Goal: Information Seeking & Learning: Learn about a topic

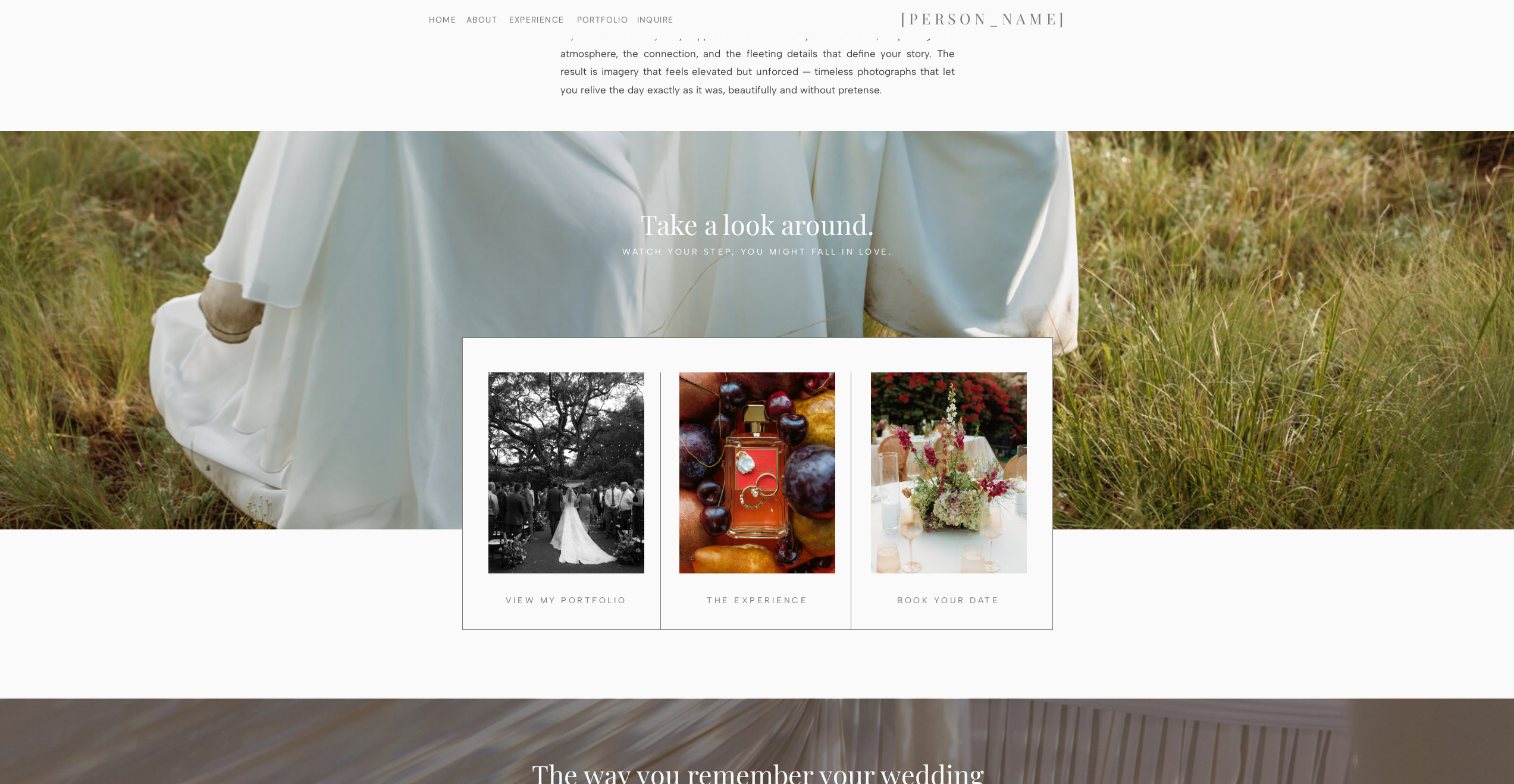
scroll to position [751, 0]
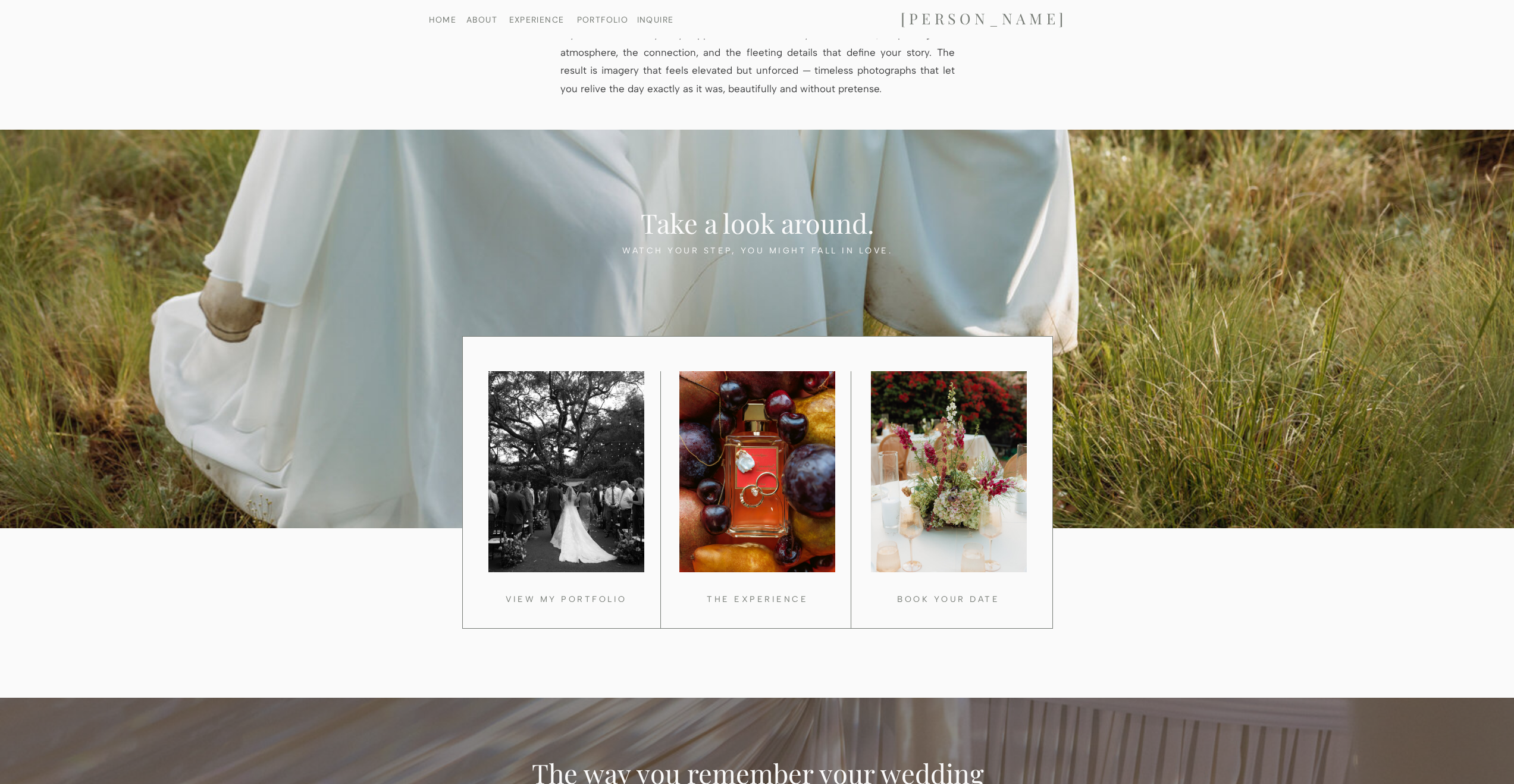
click at [581, 571] on div at bounding box center [758, 482] width 591 height 293
click at [580, 571] on h3 "VIEW MY PORTFOLIO" at bounding box center [566, 597] width 178 height 11
click at [733, 571] on div at bounding box center [758, 482] width 591 height 293
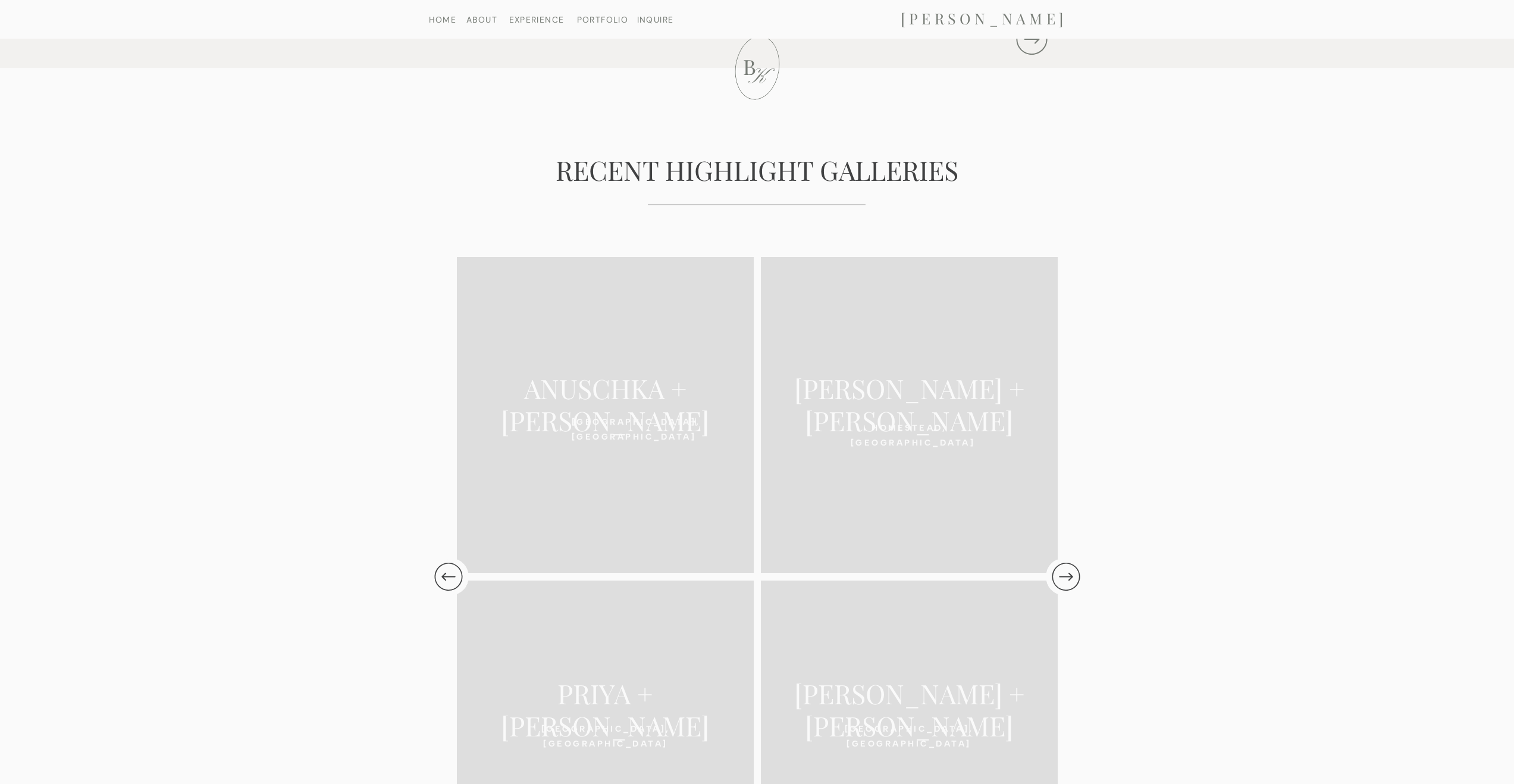
scroll to position [2150, 0]
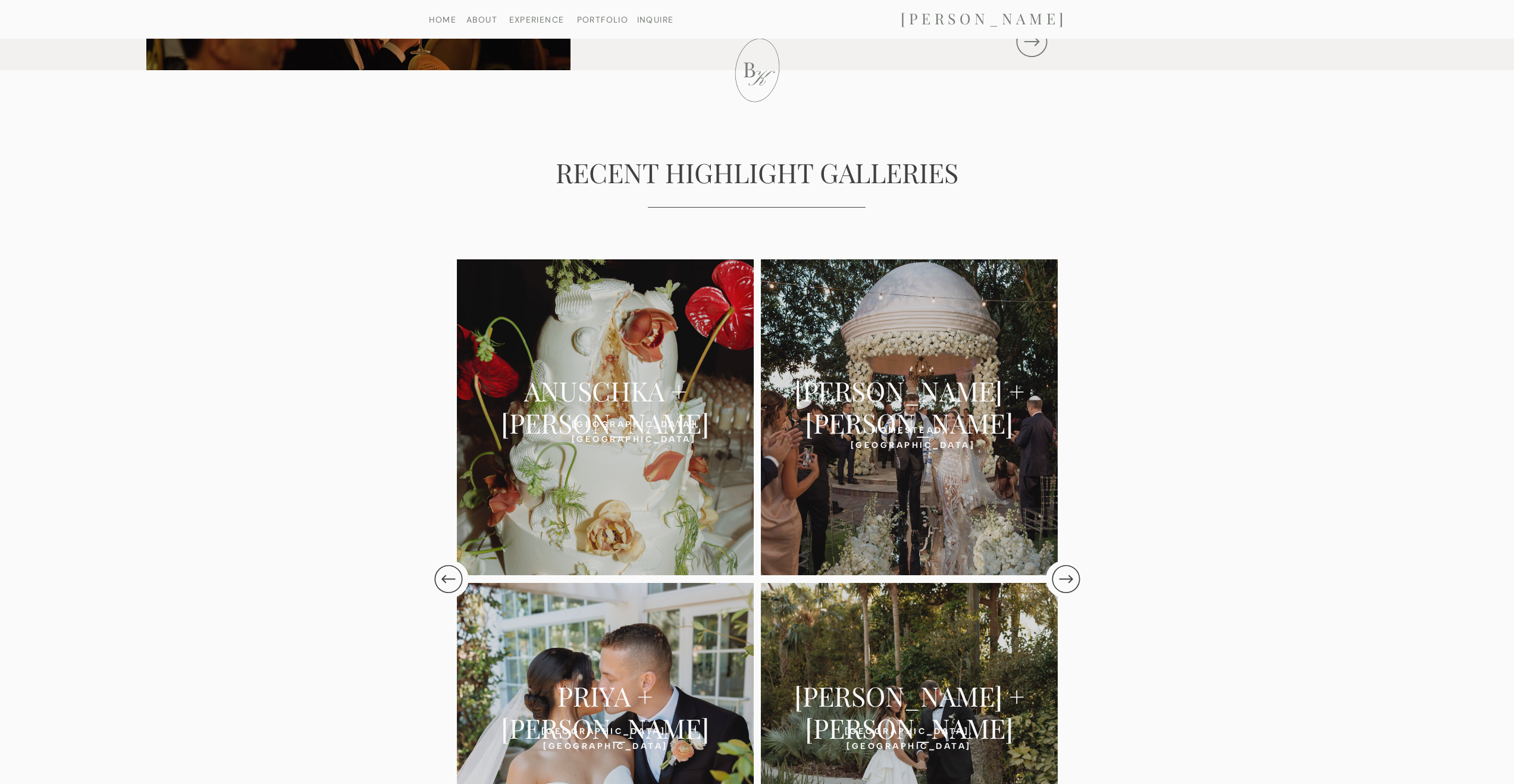
click at [618, 394] on h2 "ANUSCHKA + [PERSON_NAME]" at bounding box center [605, 391] width 264 height 34
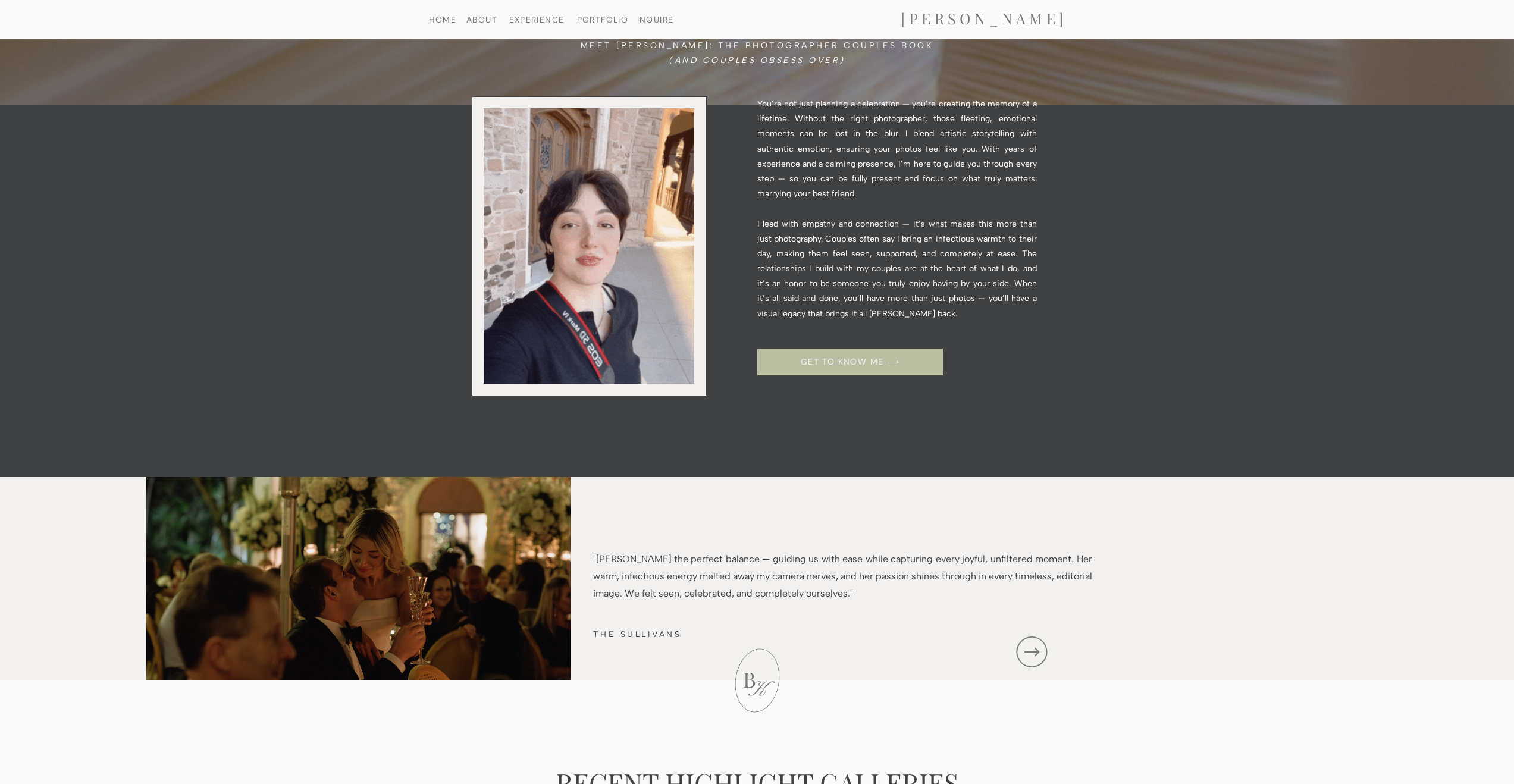
scroll to position [1012, 0]
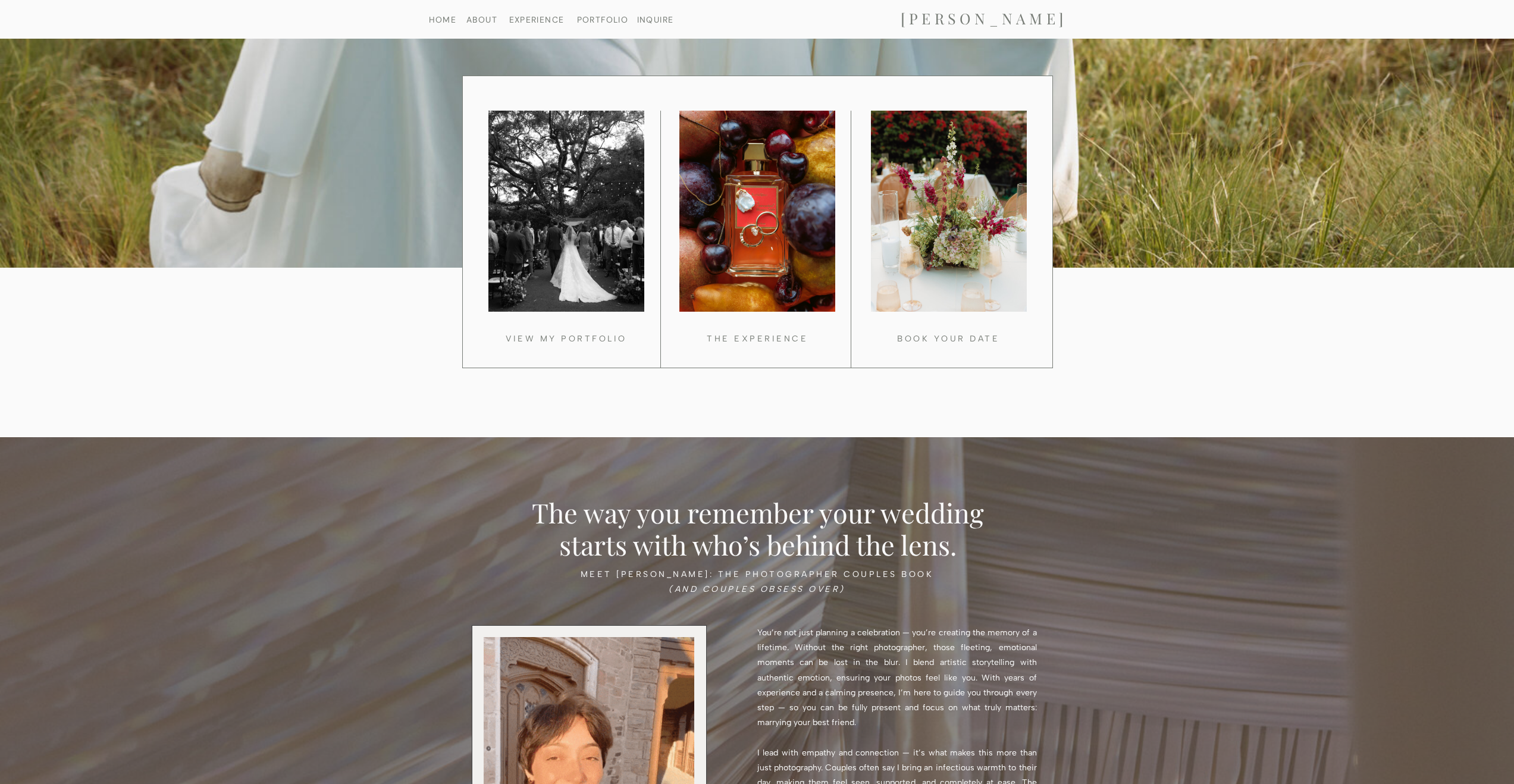
click at [538, 19] on nav "EXPERIENCE" at bounding box center [536, 19] width 61 height 8
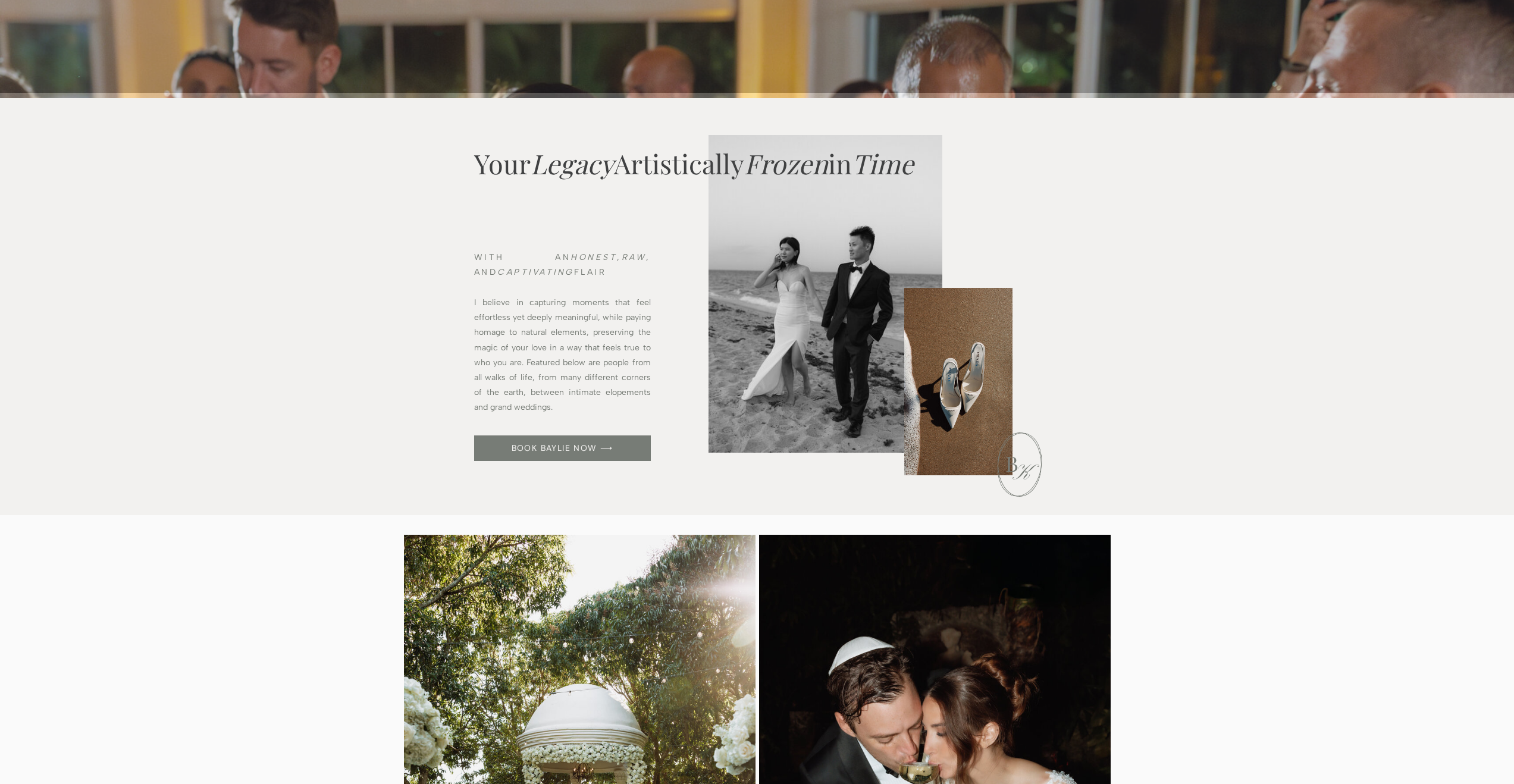
scroll to position [401, 0]
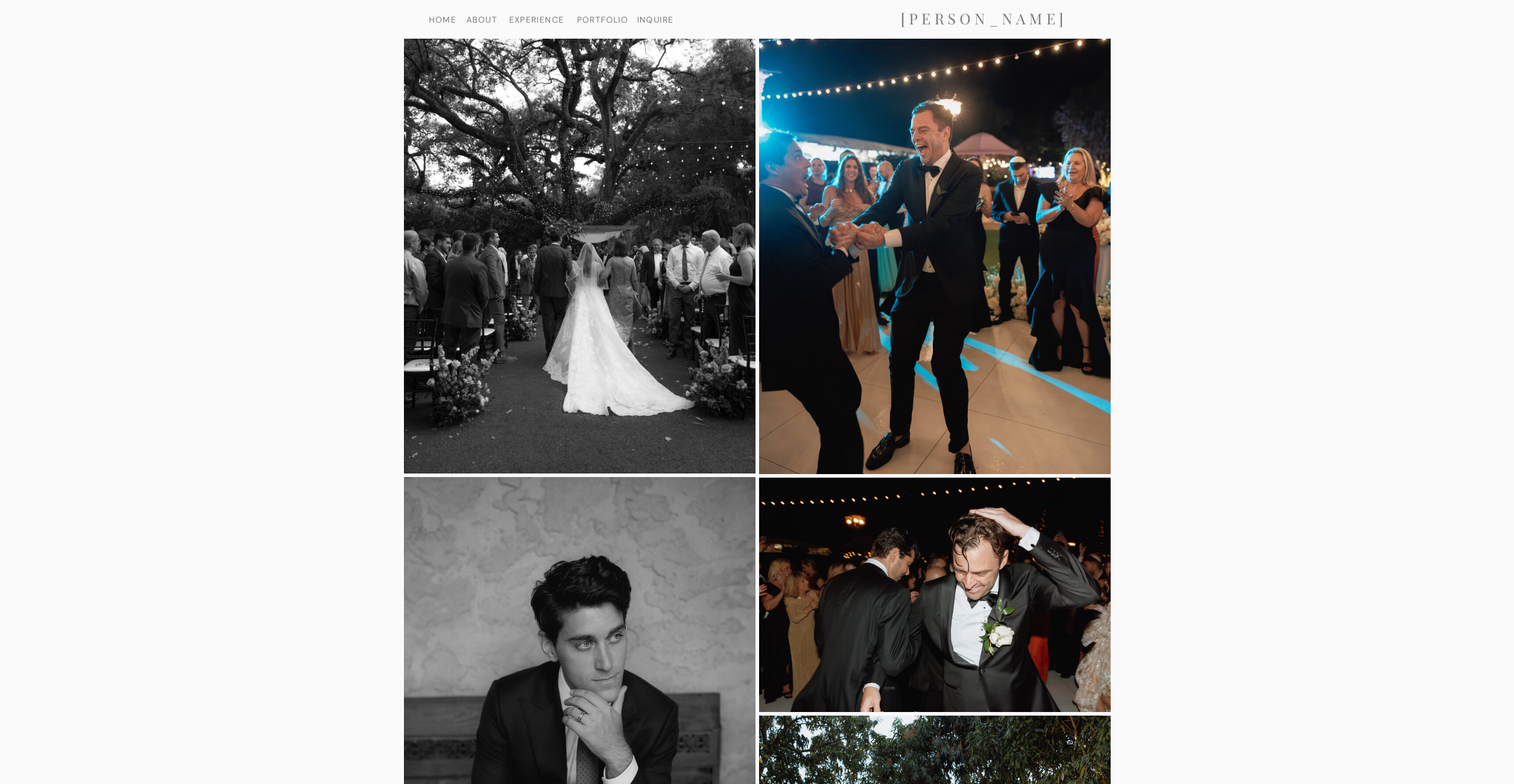
scroll to position [1817, 0]
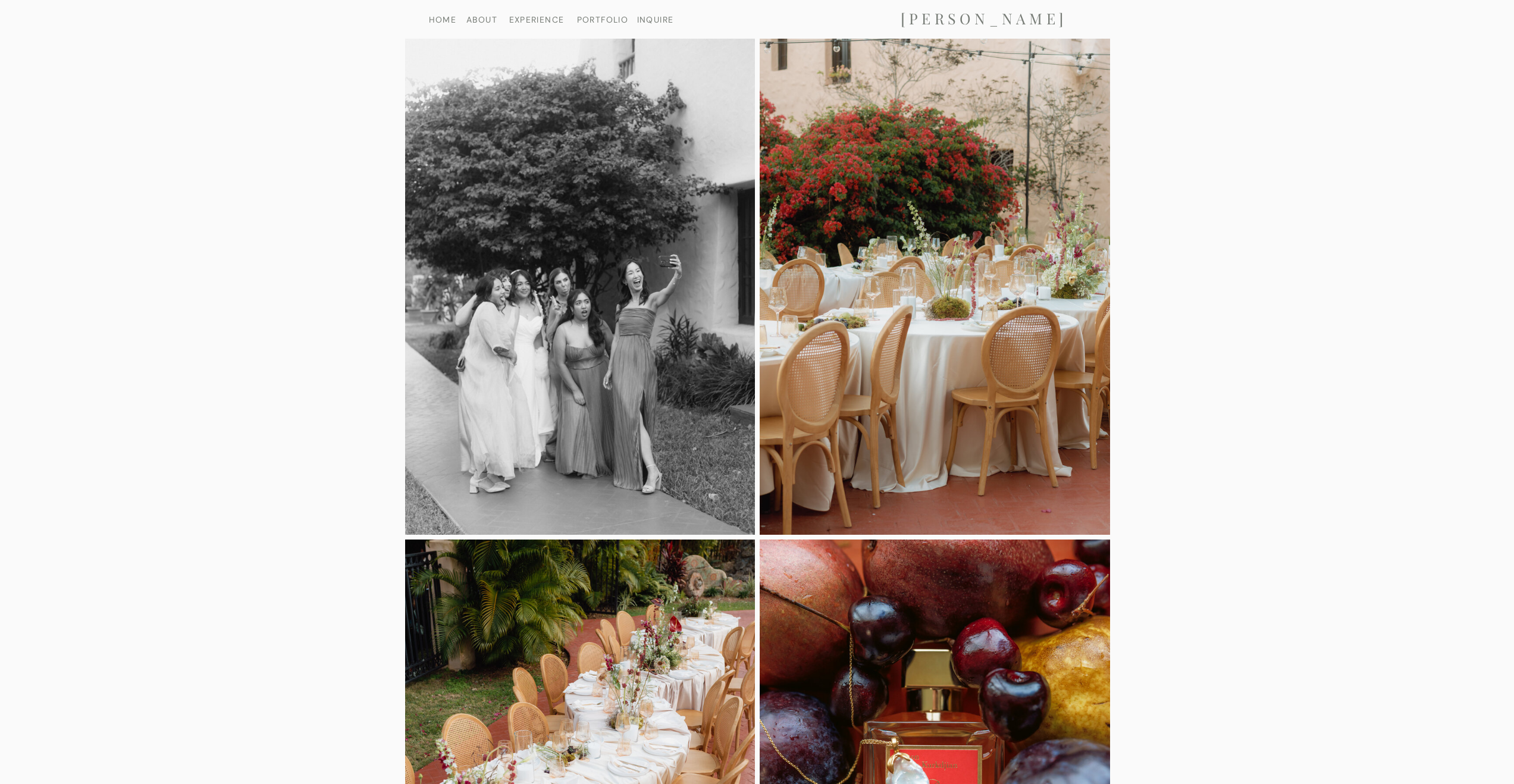
scroll to position [502, 0]
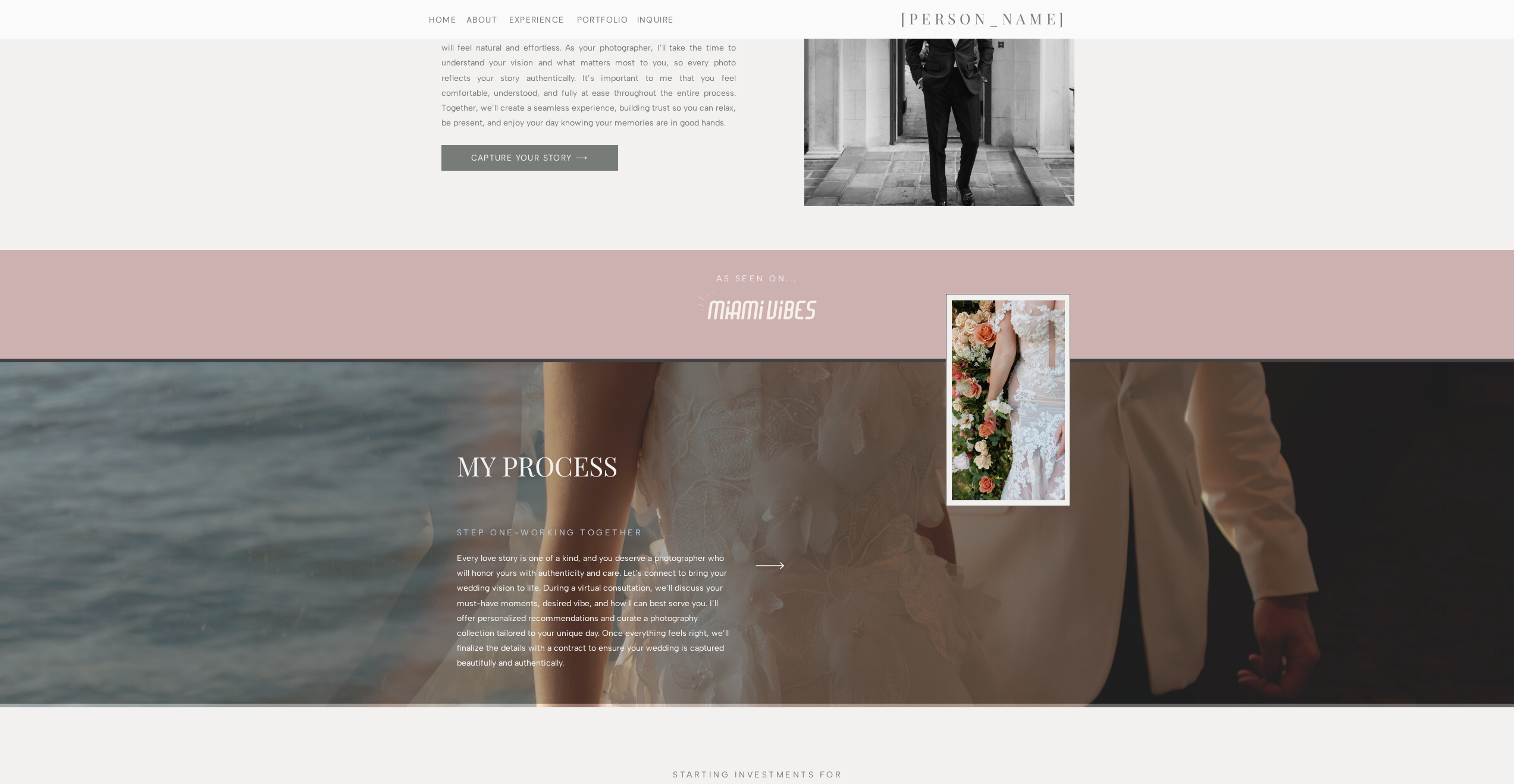
scroll to position [165, 0]
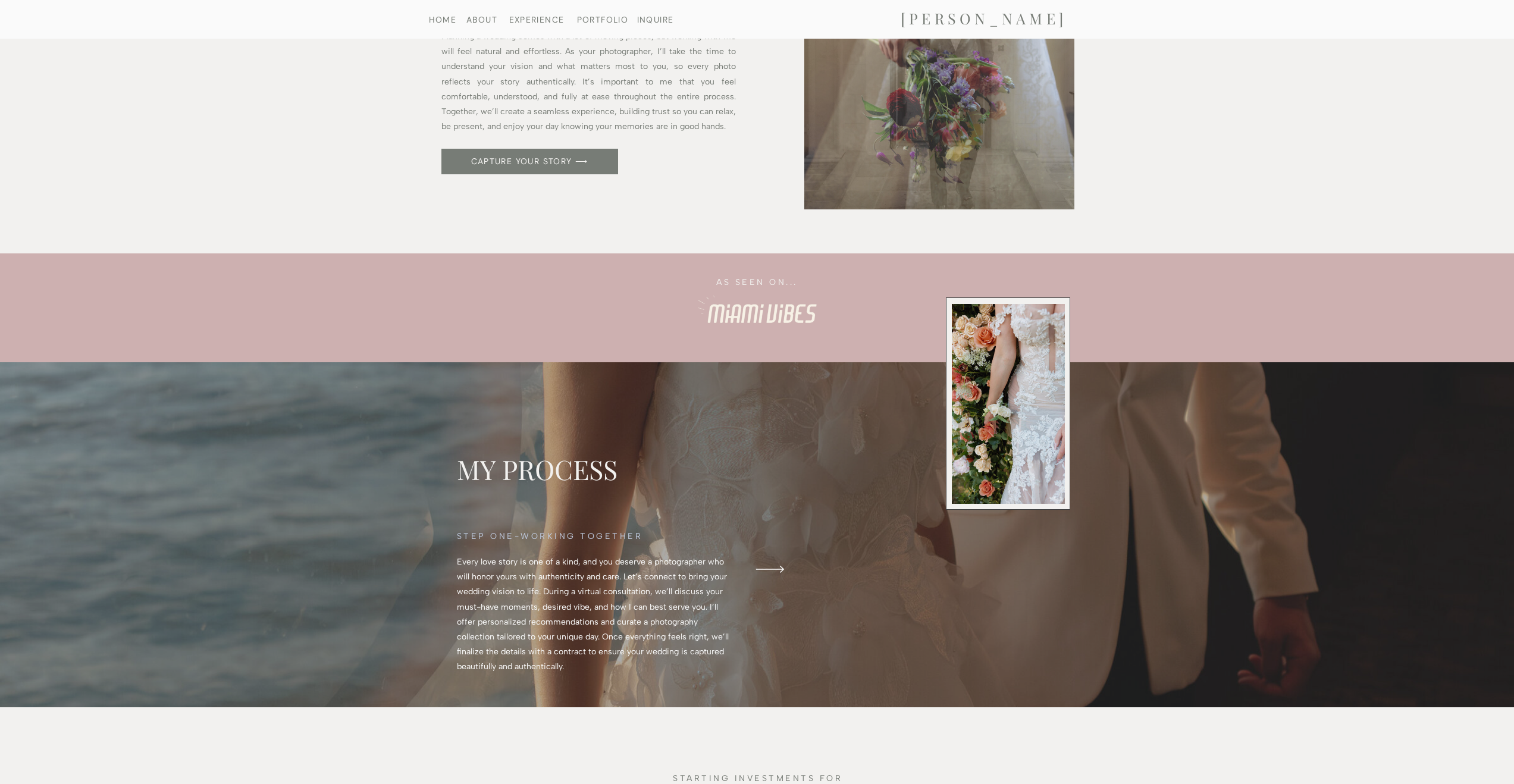
click at [777, 566] on icon at bounding box center [770, 569] width 42 height 37
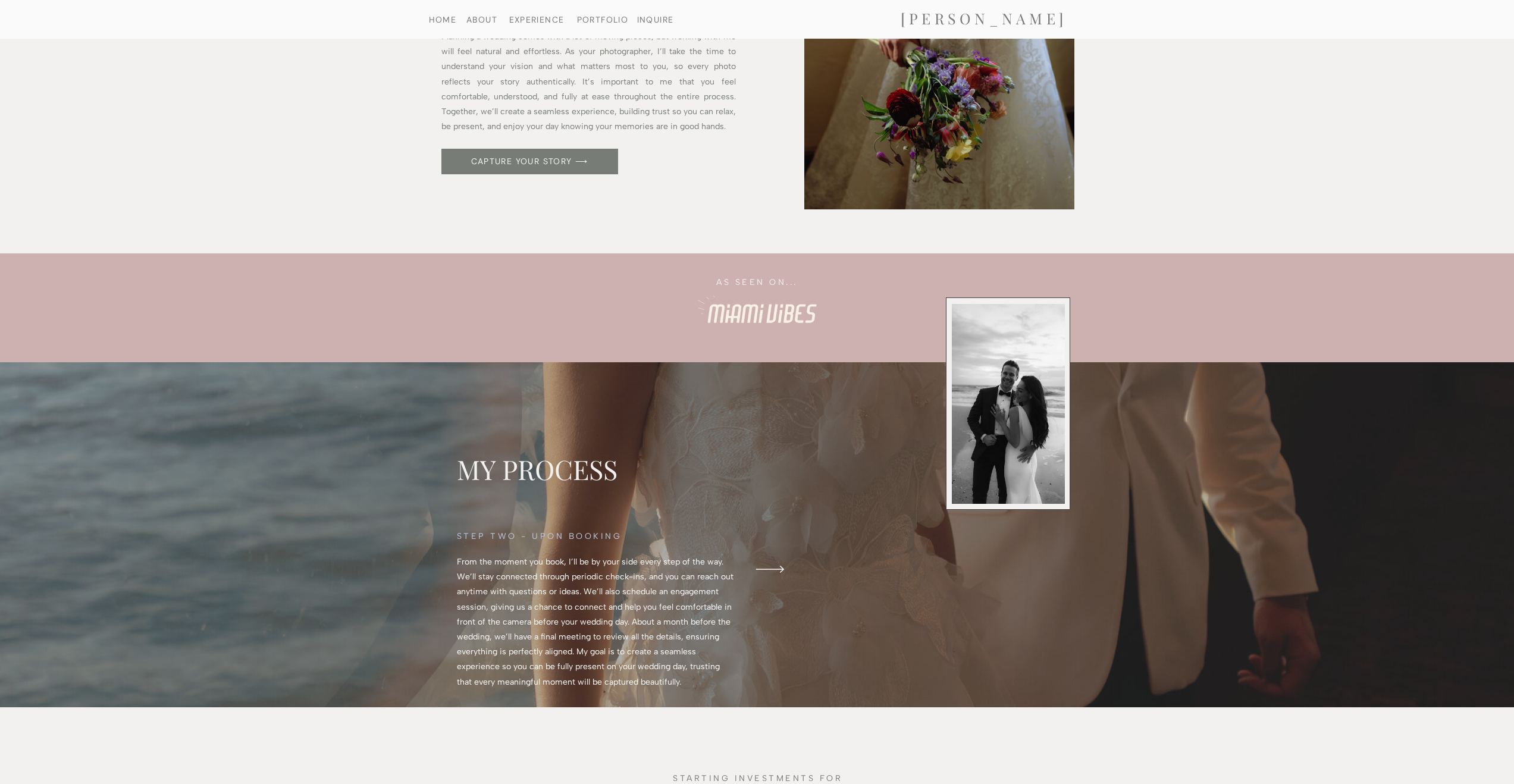
click at [777, 566] on icon at bounding box center [770, 569] width 42 height 37
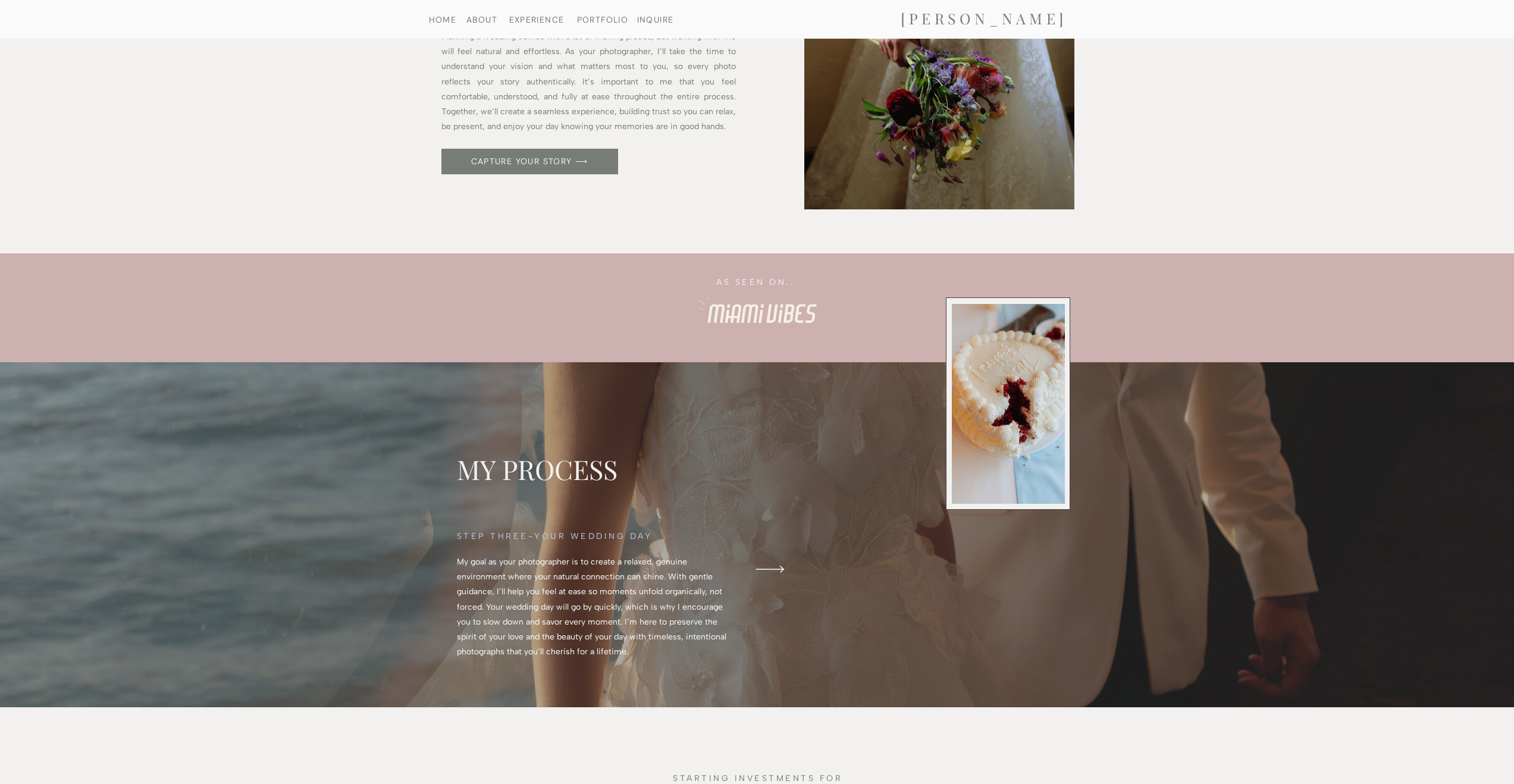
click at [777, 566] on icon at bounding box center [770, 569] width 42 height 37
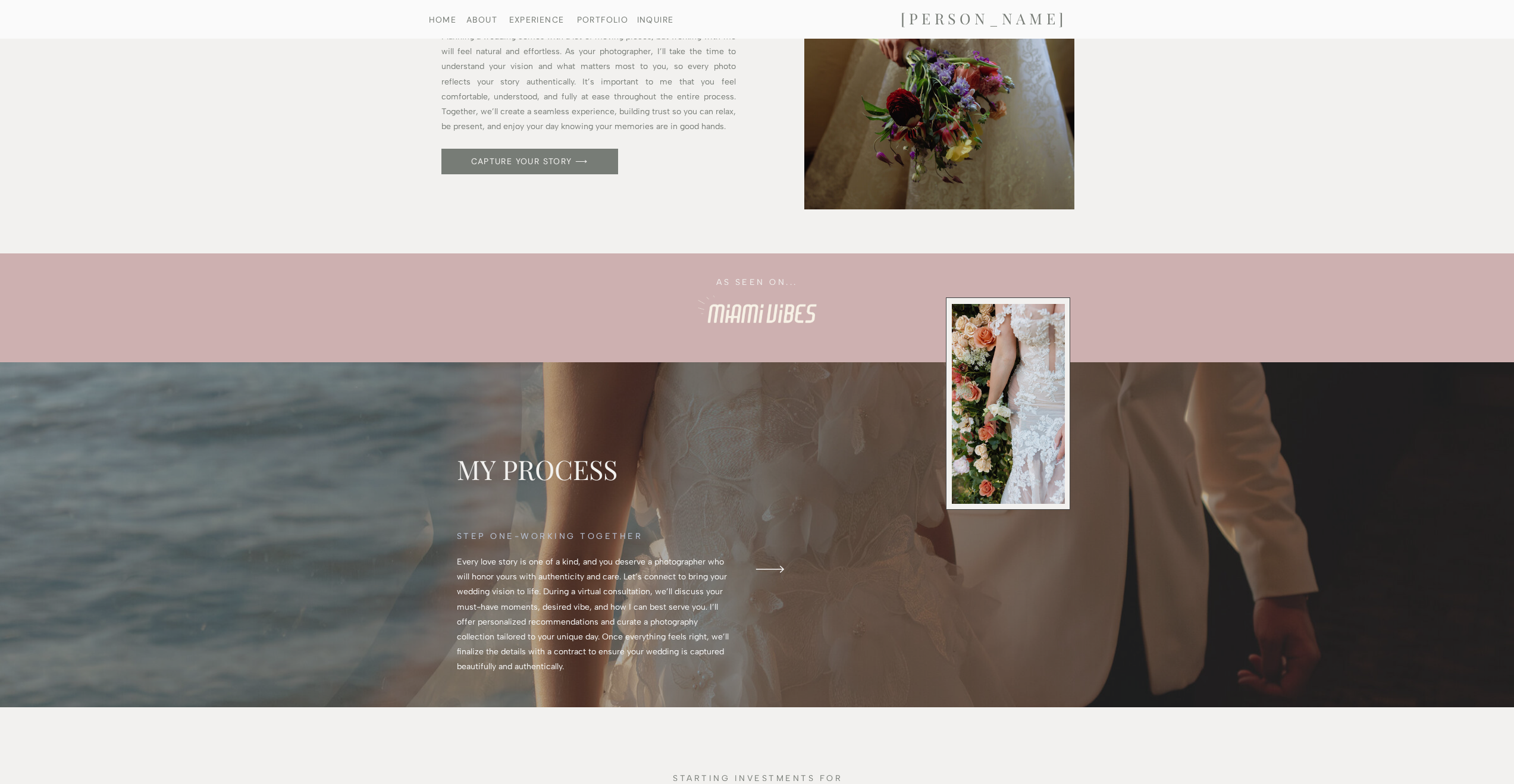
click at [777, 566] on icon at bounding box center [770, 569] width 42 height 37
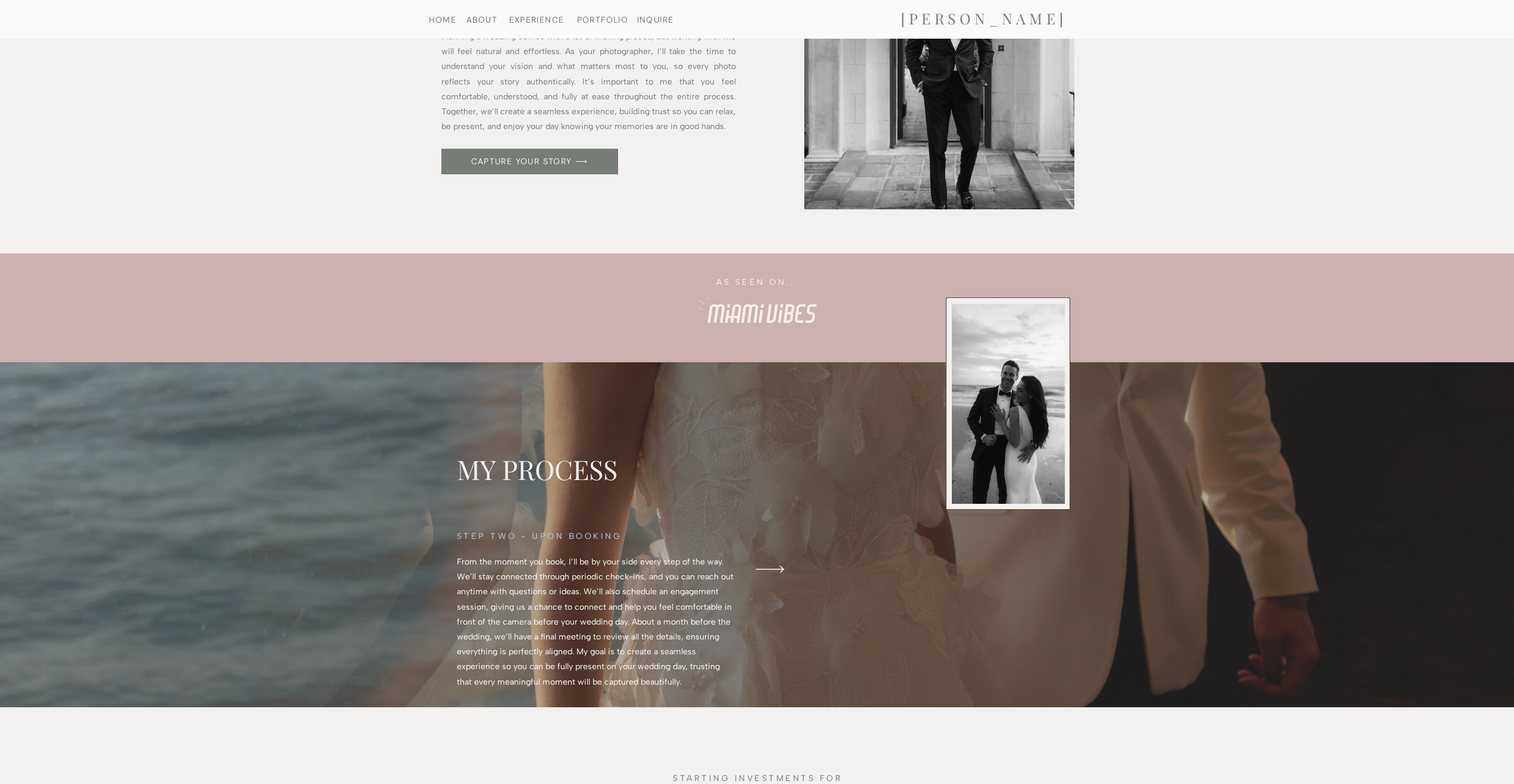
click at [777, 566] on icon at bounding box center [770, 569] width 42 height 37
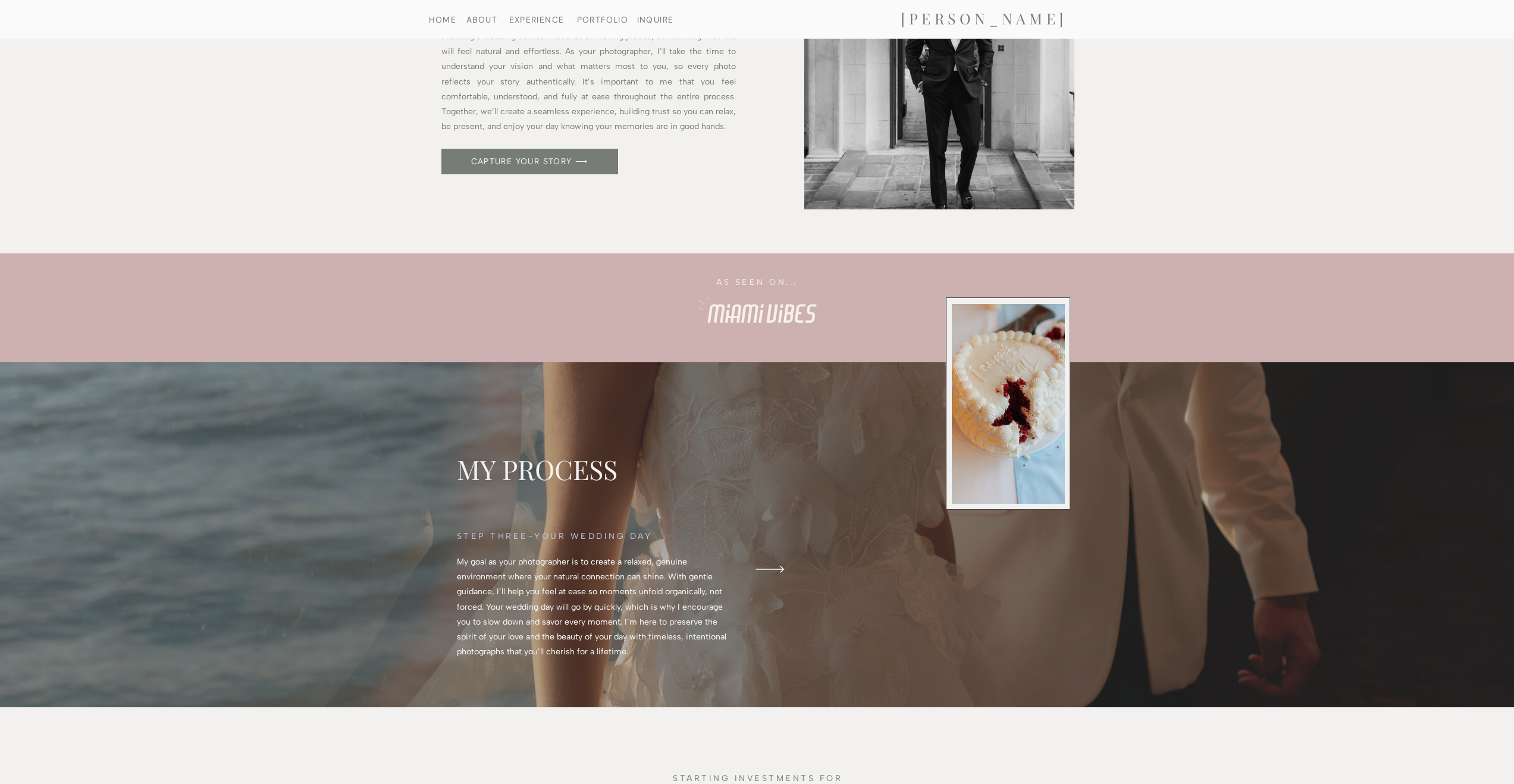
click at [777, 566] on icon at bounding box center [770, 569] width 42 height 37
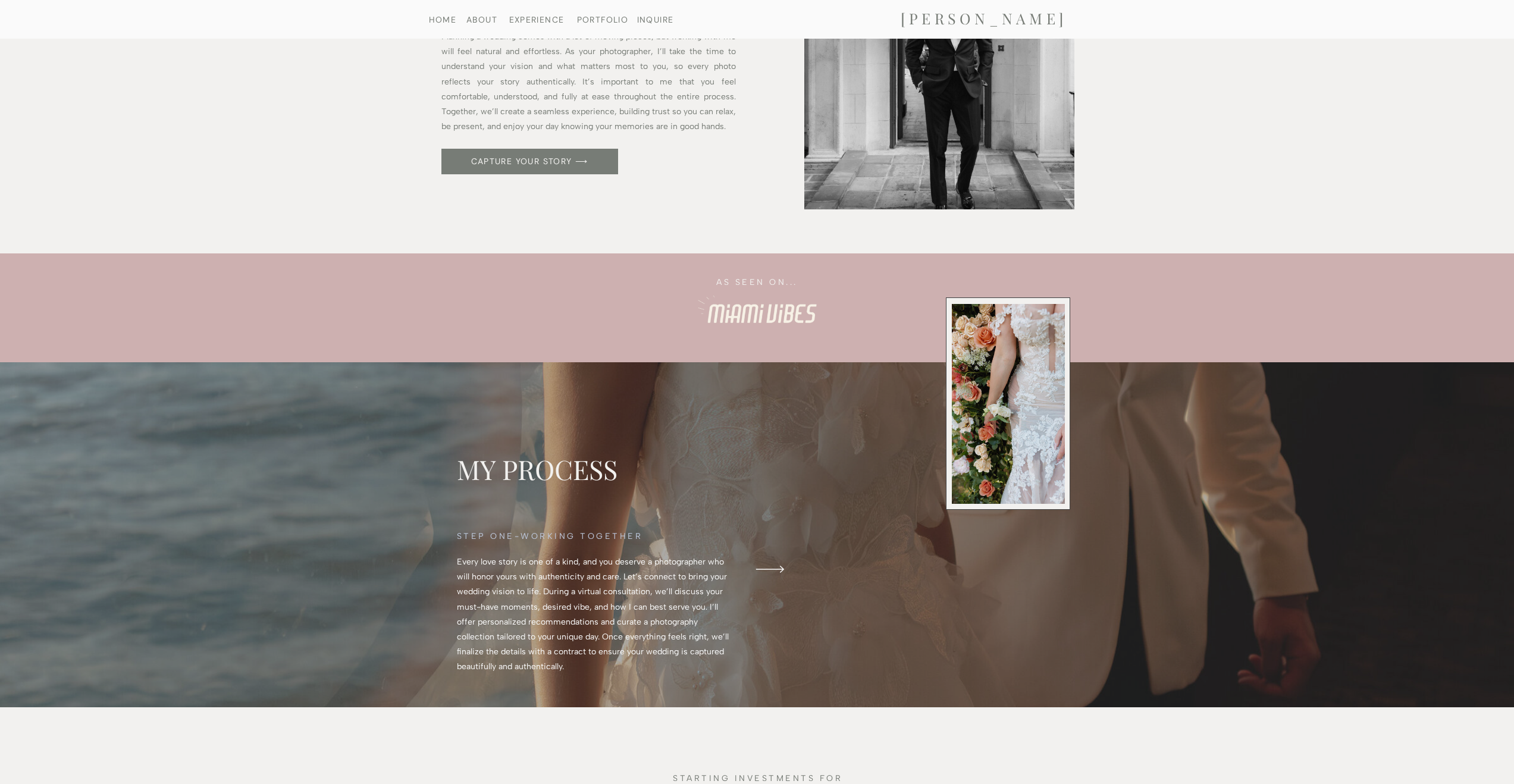
click at [777, 566] on icon at bounding box center [770, 569] width 42 height 37
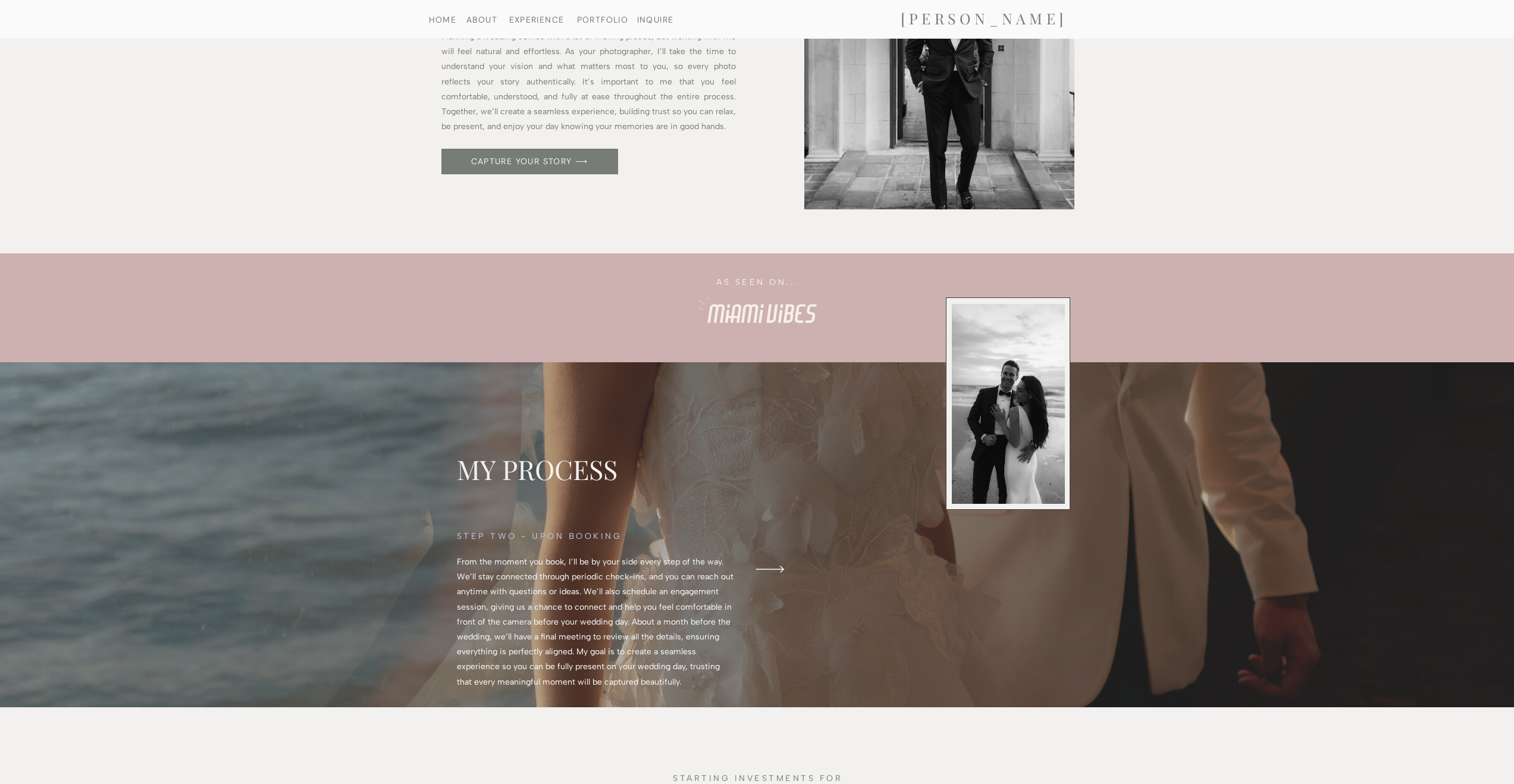
click at [777, 566] on icon at bounding box center [770, 569] width 42 height 37
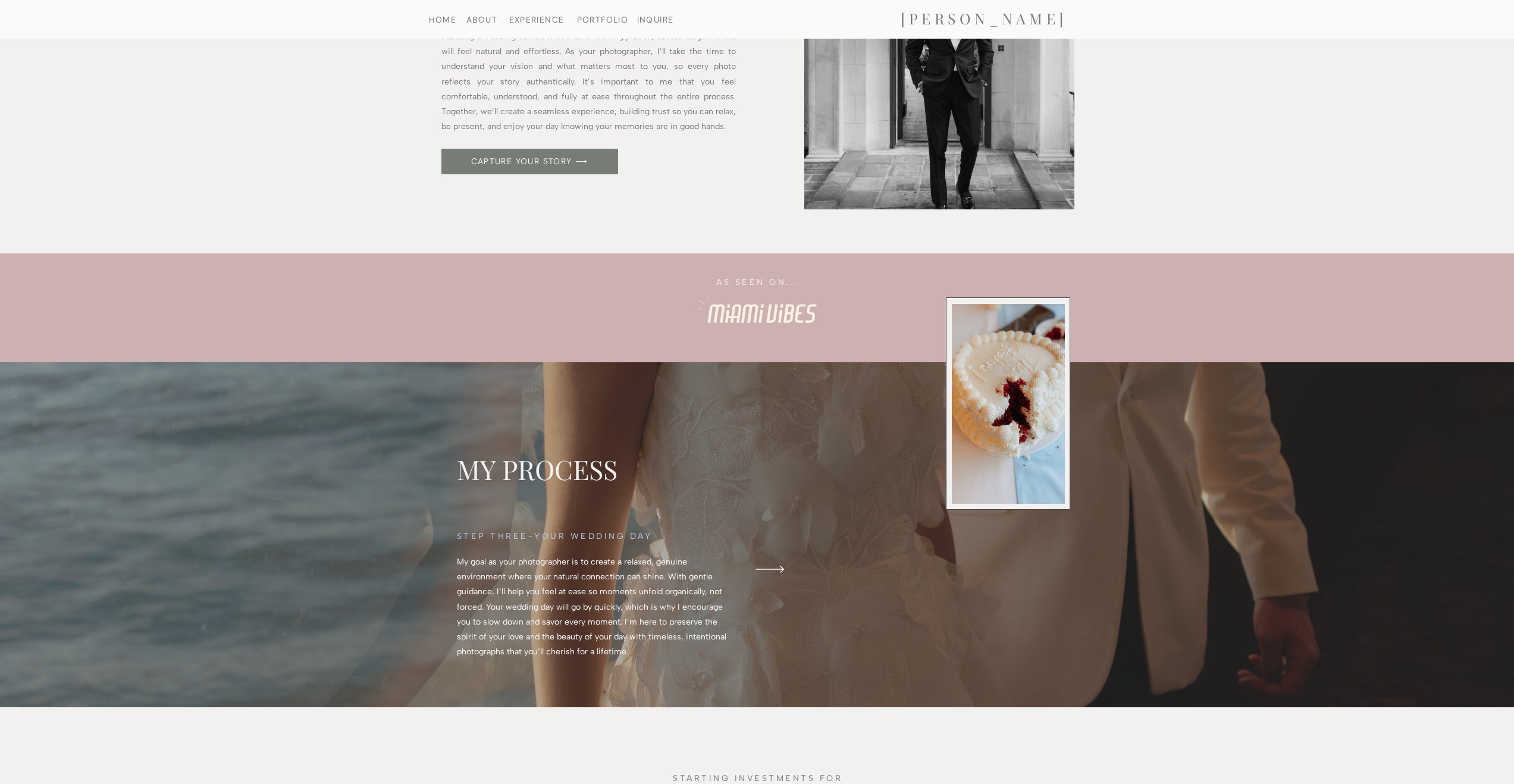
click at [777, 566] on icon at bounding box center [770, 569] width 42 height 37
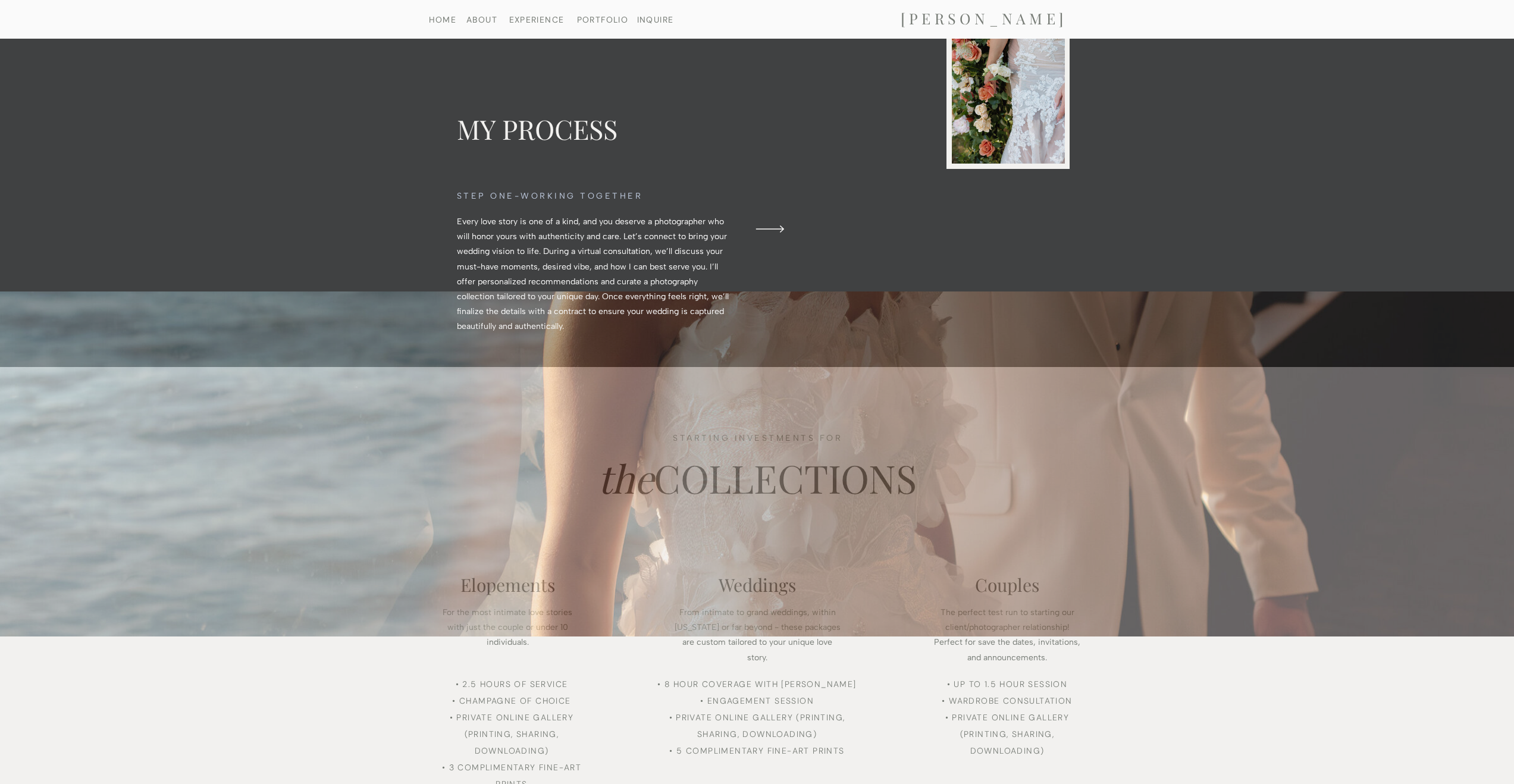
scroll to position [0, 0]
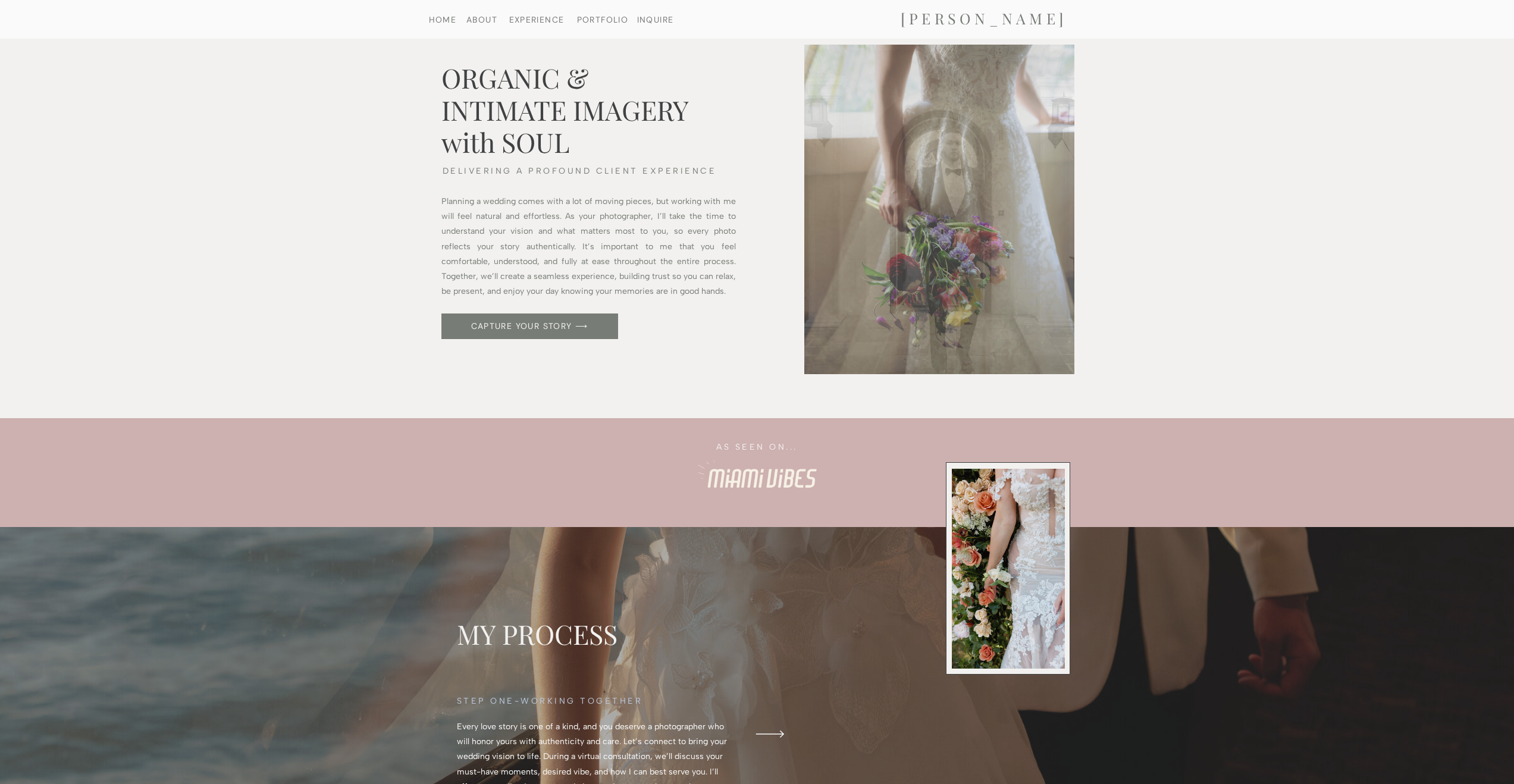
click at [470, 22] on nav "ABOUT" at bounding box center [482, 19] width 61 height 8
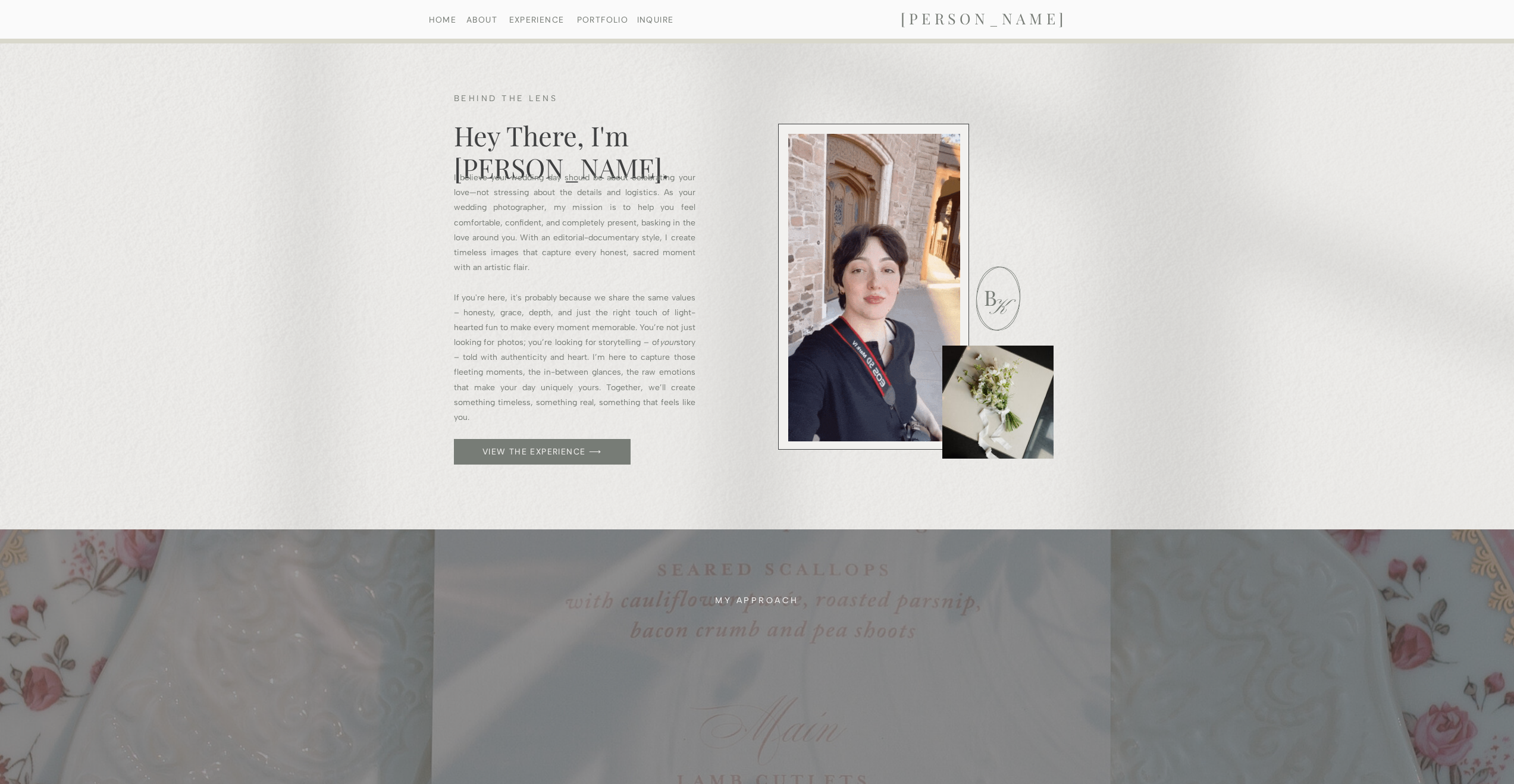
click at [448, 23] on nav "HOME" at bounding box center [442, 19] width 61 height 8
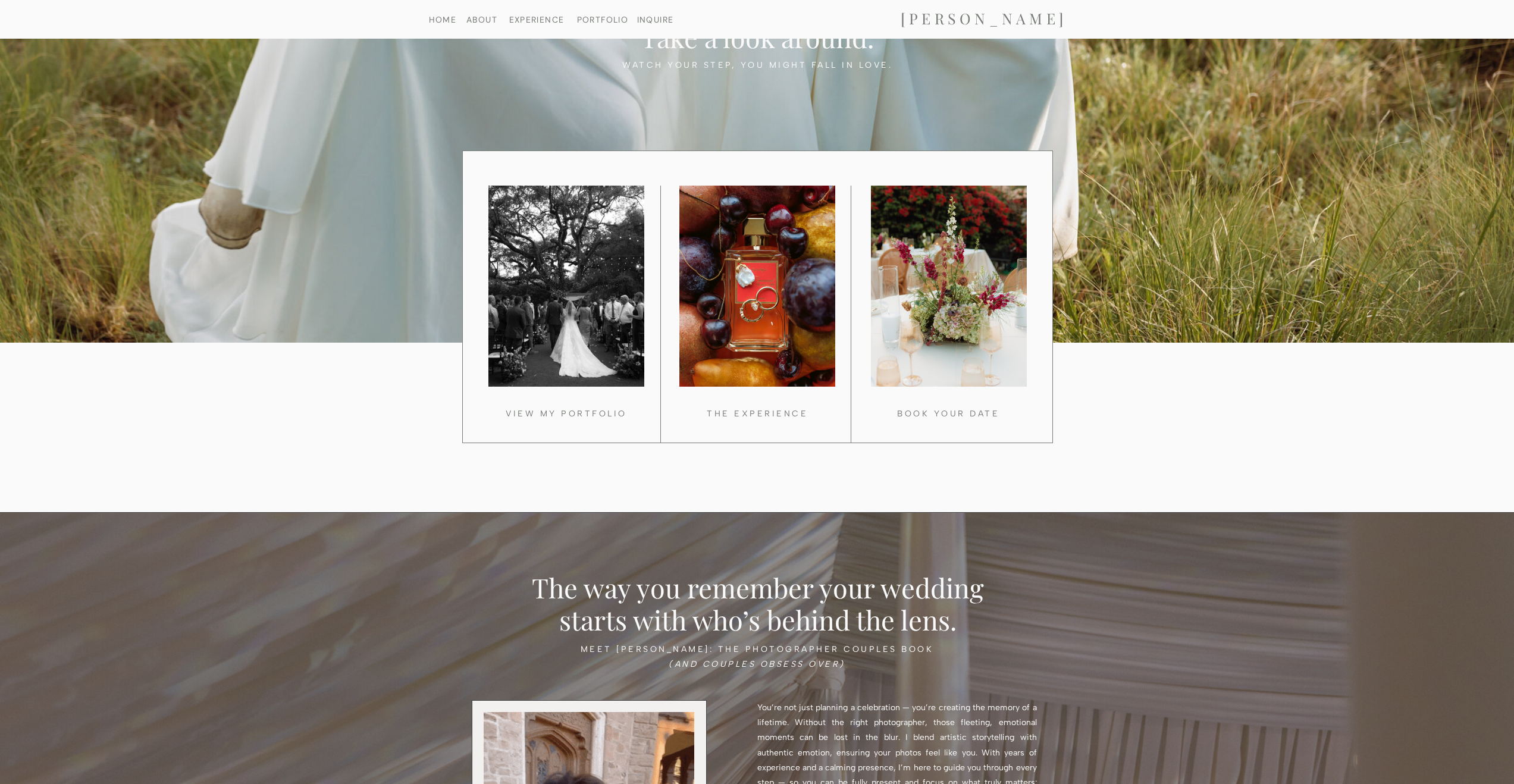
scroll to position [937, 0]
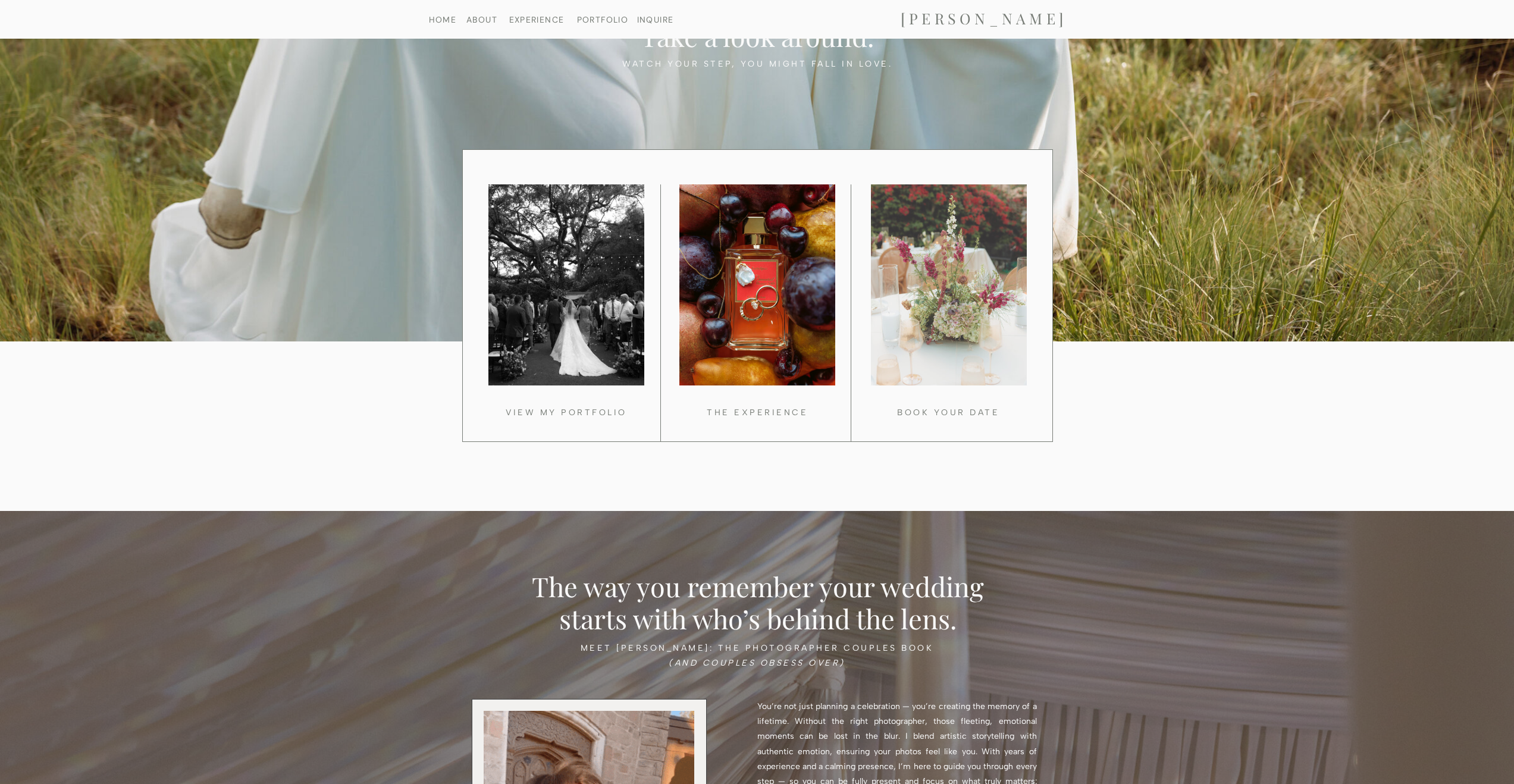
click at [931, 313] on div at bounding box center [948, 285] width 156 height 201
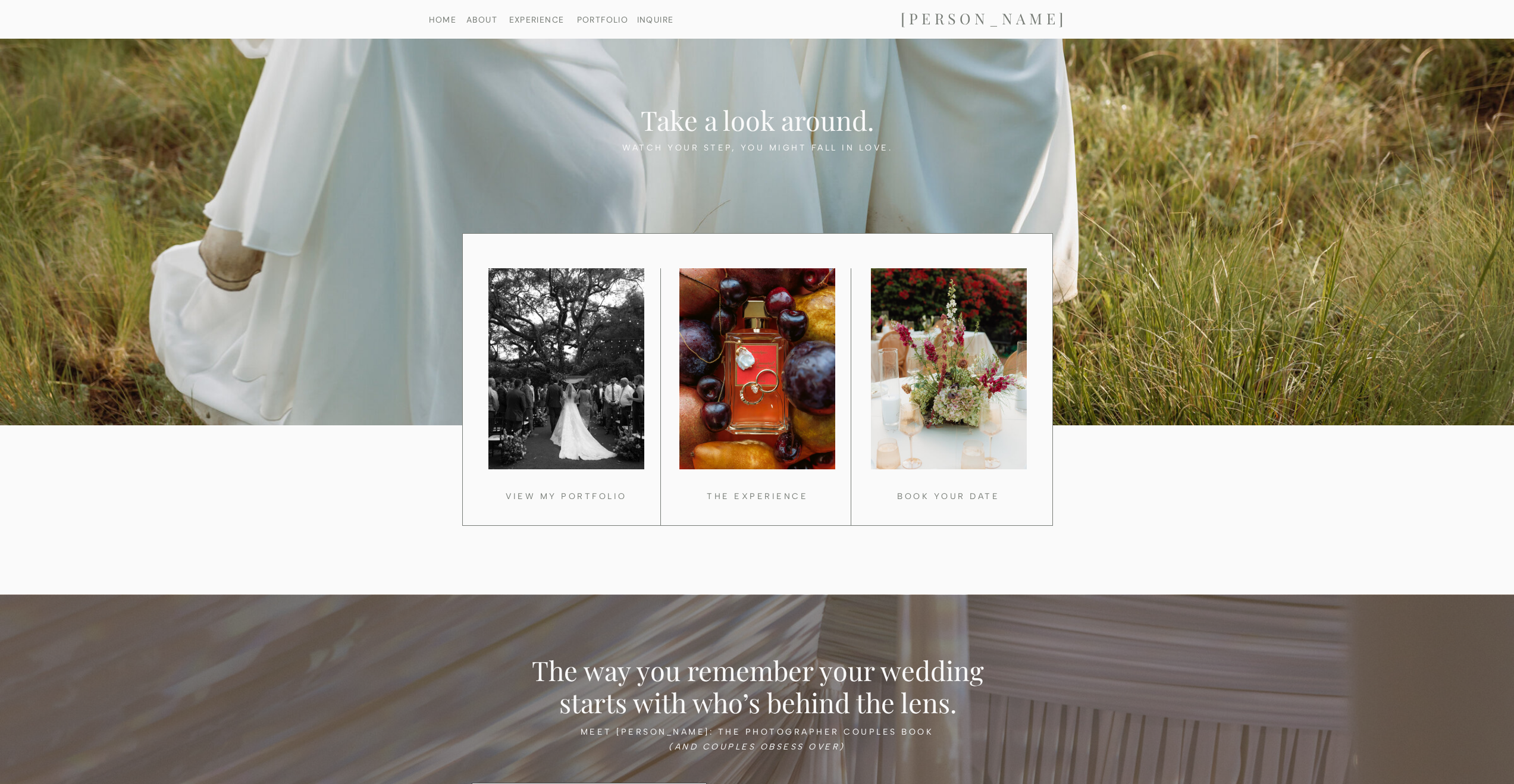
scroll to position [855, 0]
